Goal: Transaction & Acquisition: Book appointment/travel/reservation

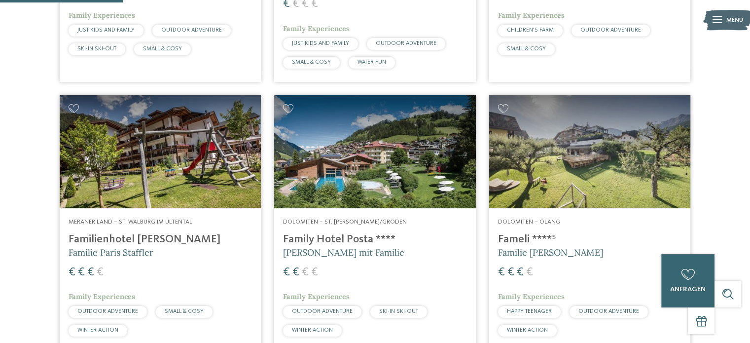
scroll to position [493, 0]
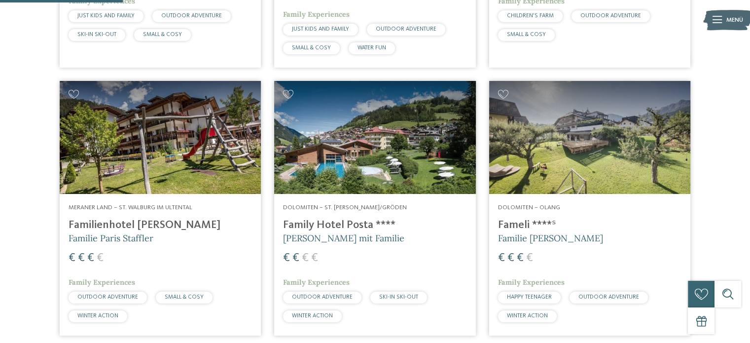
click at [605, 138] on img at bounding box center [589, 137] width 201 height 113
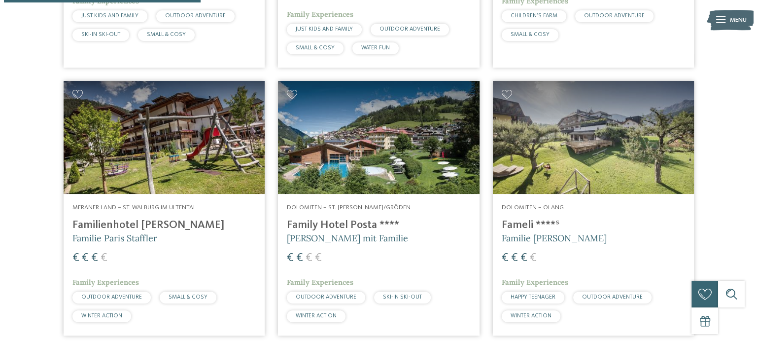
scroll to position [789, 0]
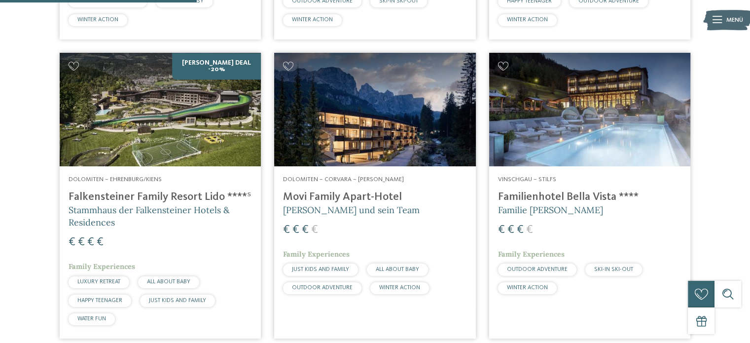
click at [177, 130] on img at bounding box center [160, 109] width 201 height 113
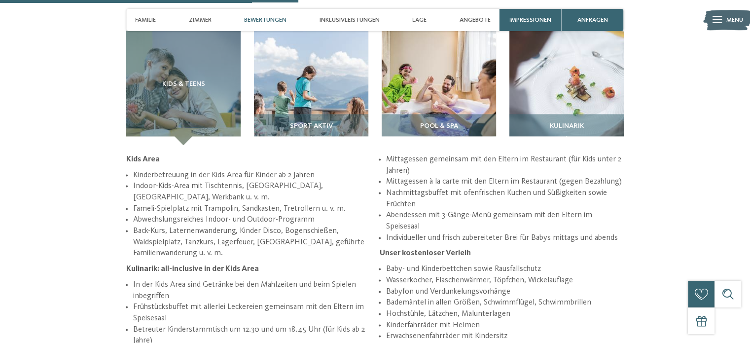
scroll to position [1381, 0]
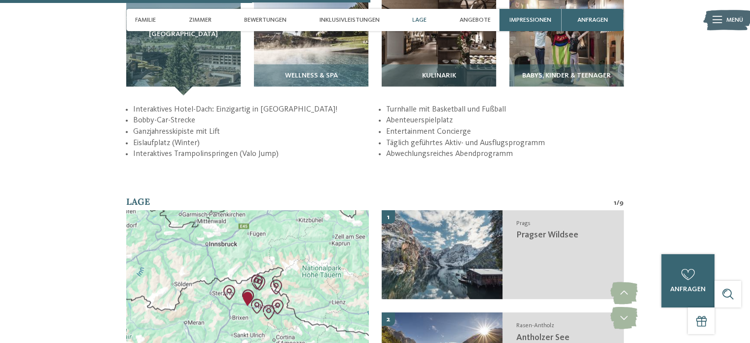
scroll to position [1578, 0]
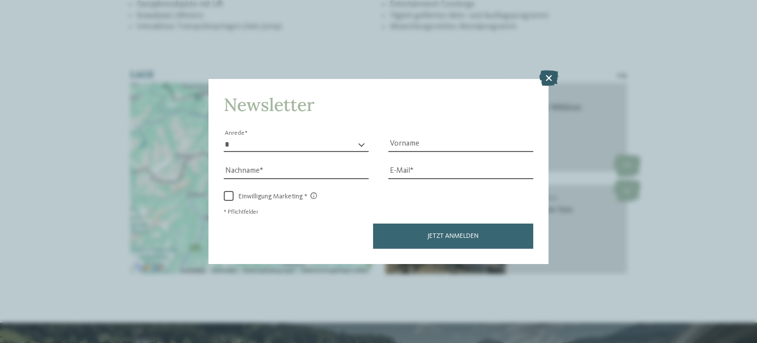
click at [550, 74] on icon at bounding box center [548, 78] width 19 height 16
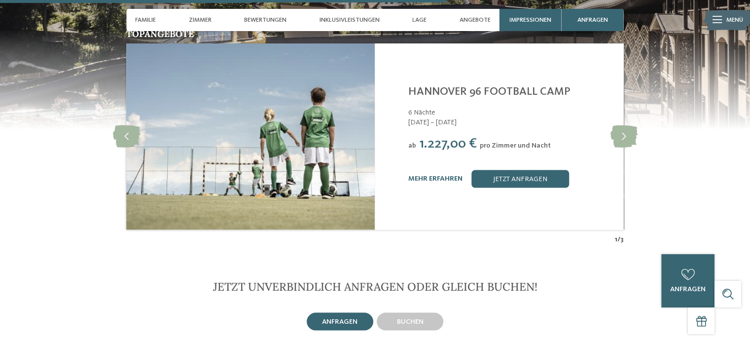
scroll to position [2120, 0]
